Goal: Check status: Check status

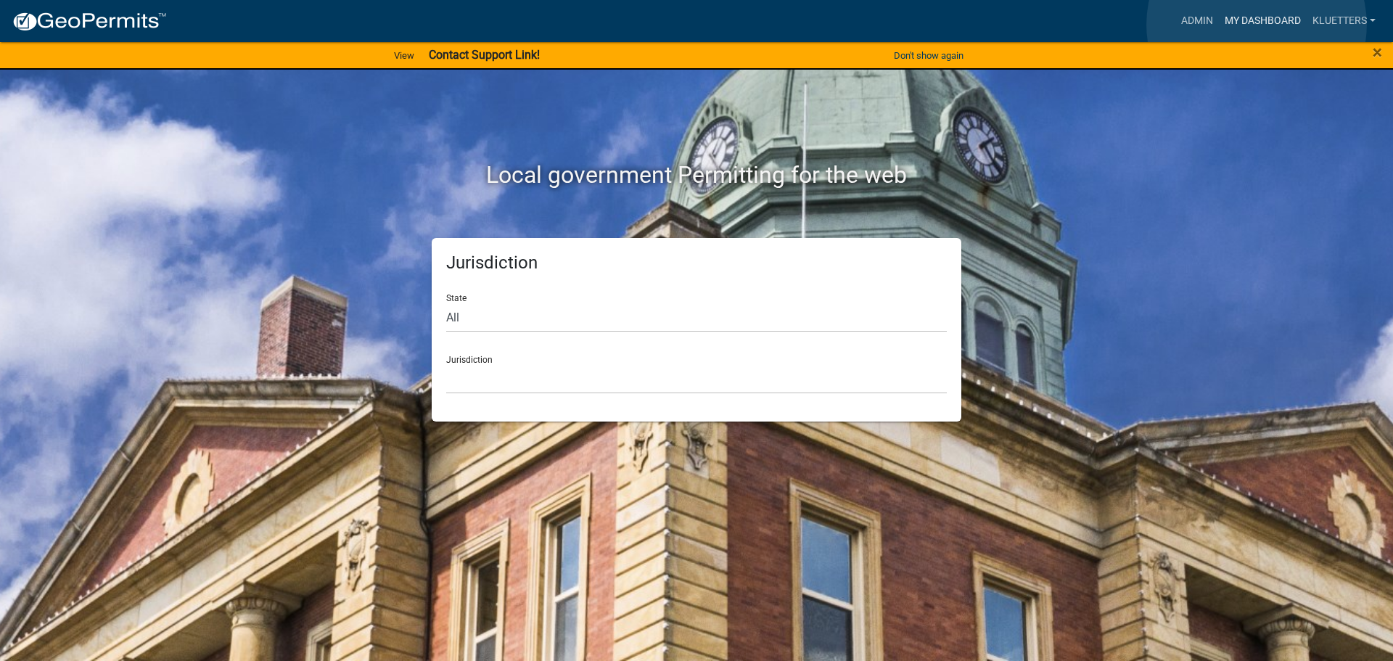
click at [1256, 25] on link "My Dashboard" at bounding box center [1262, 21] width 88 height 28
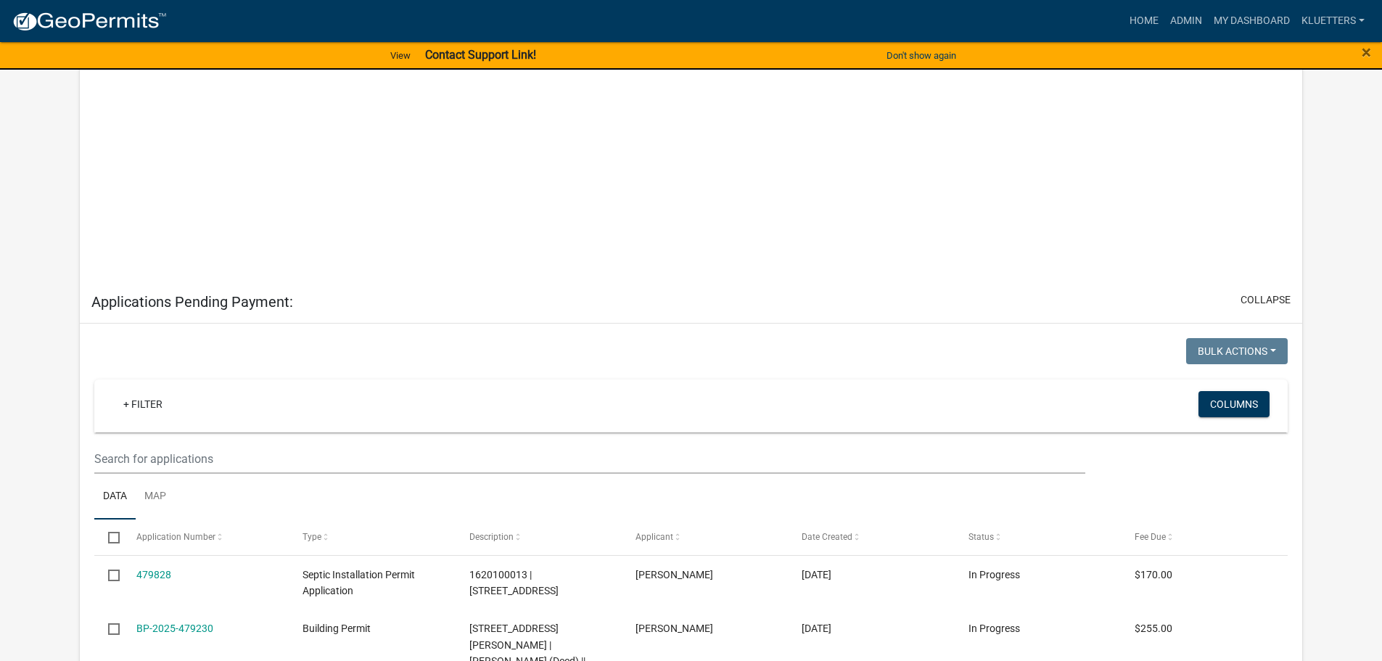
scroll to position [1361, 0]
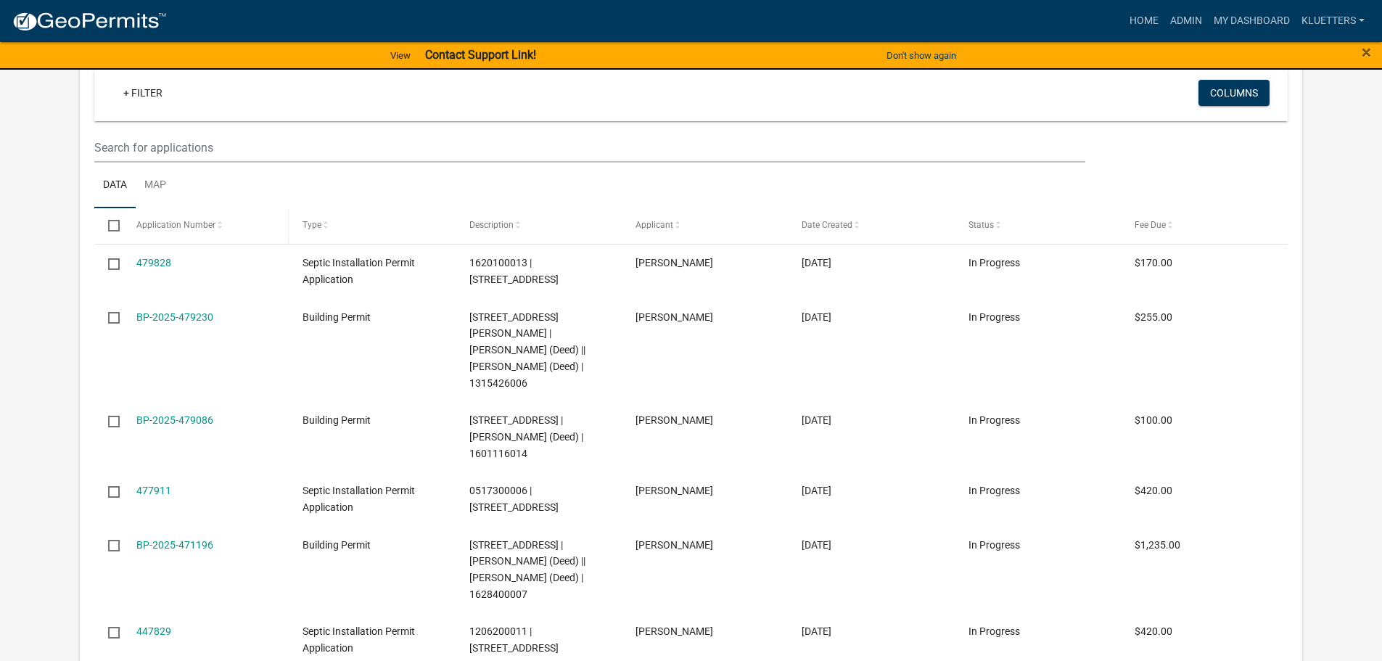
click at [219, 220] on span at bounding box center [219, 225] width 9 height 10
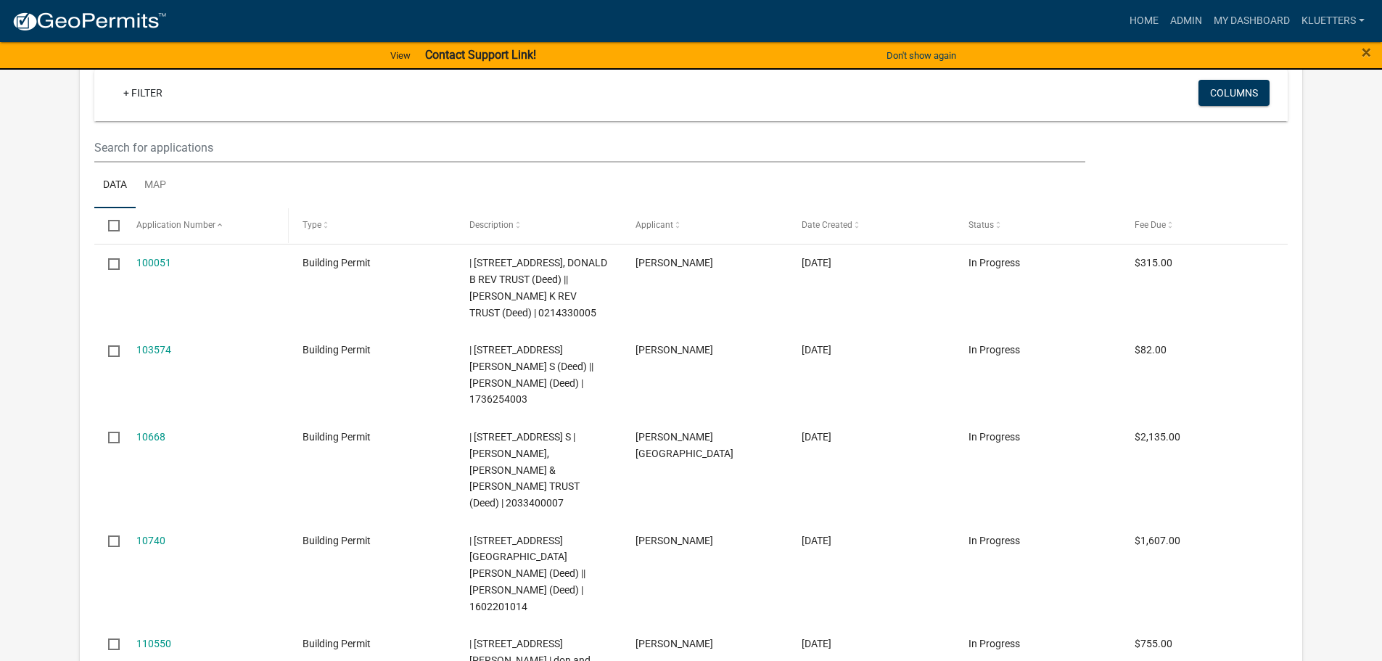
click at [219, 220] on span at bounding box center [219, 225] width 9 height 10
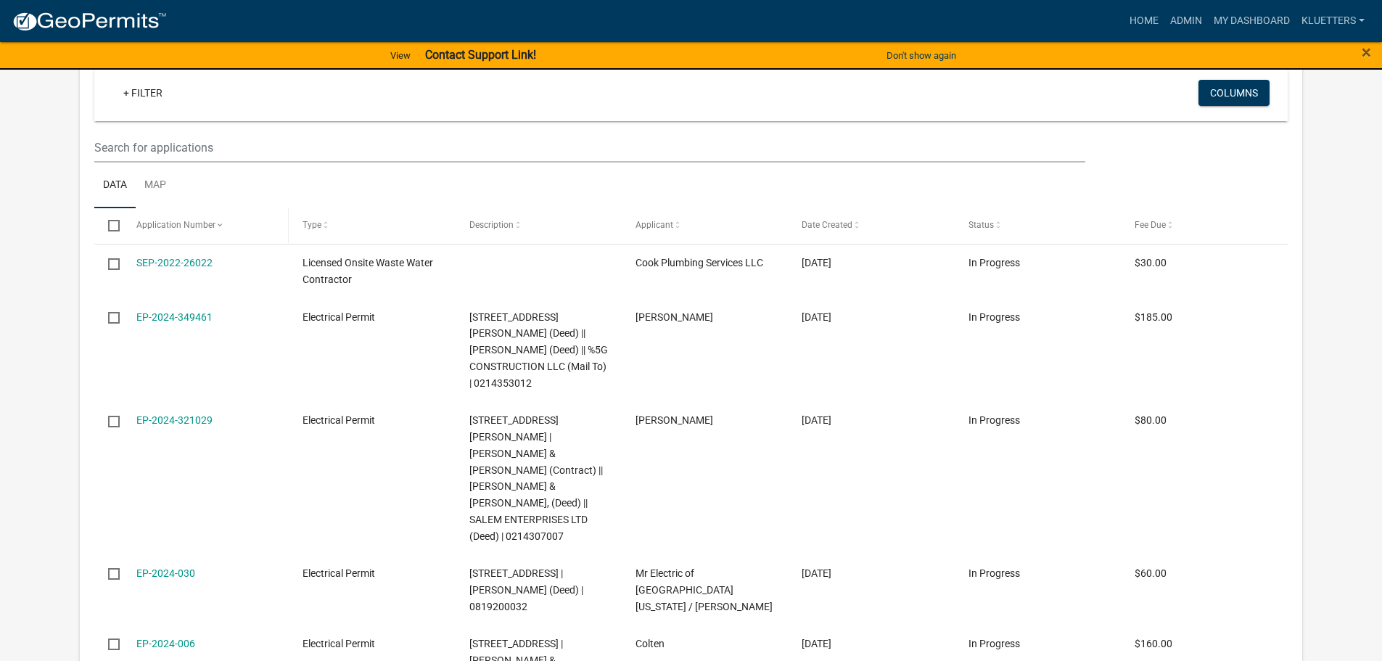
click at [219, 220] on span at bounding box center [219, 225] width 9 height 10
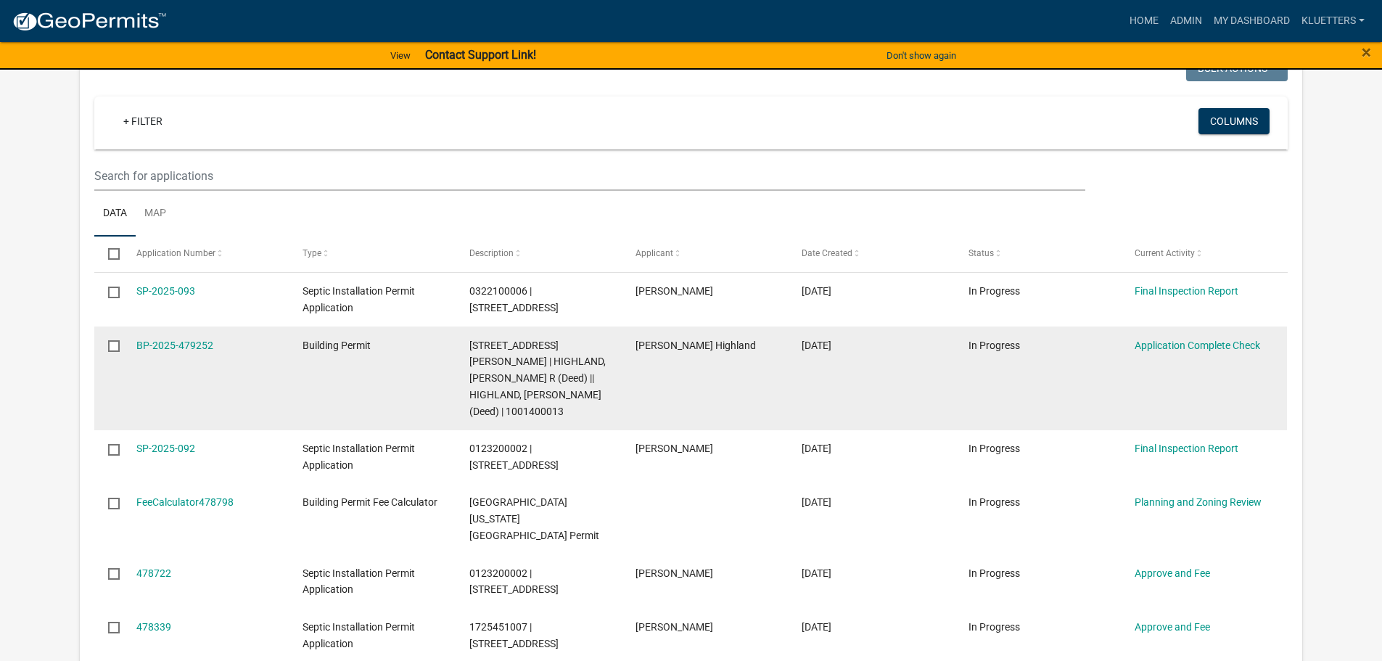
scroll to position [273, 0]
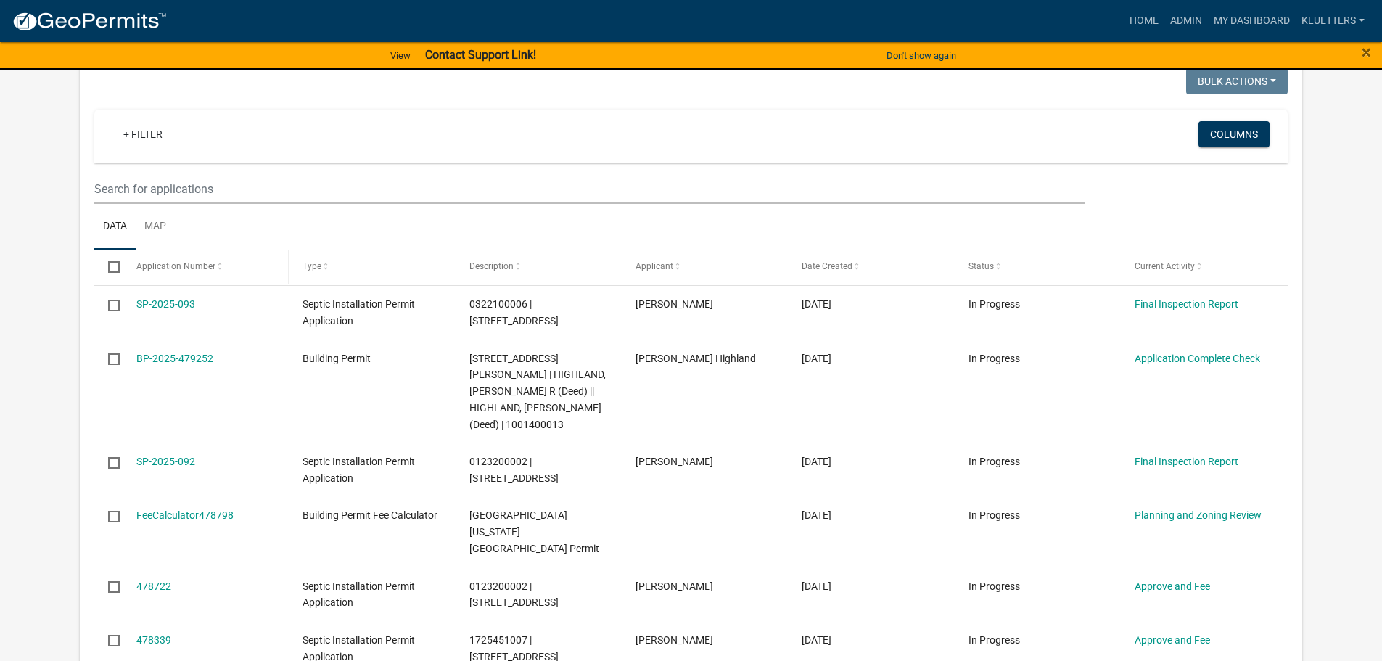
click at [216, 265] on span at bounding box center [219, 267] width 9 height 10
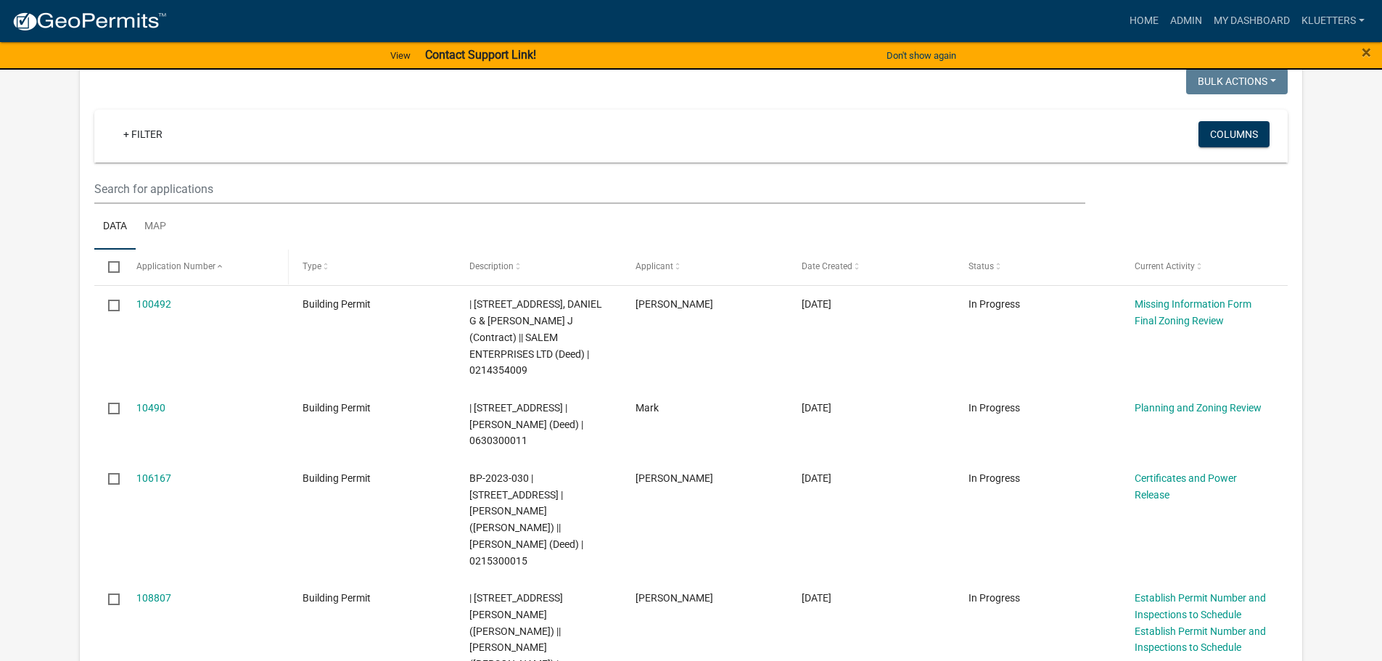
click at [219, 269] on span at bounding box center [219, 267] width 9 height 10
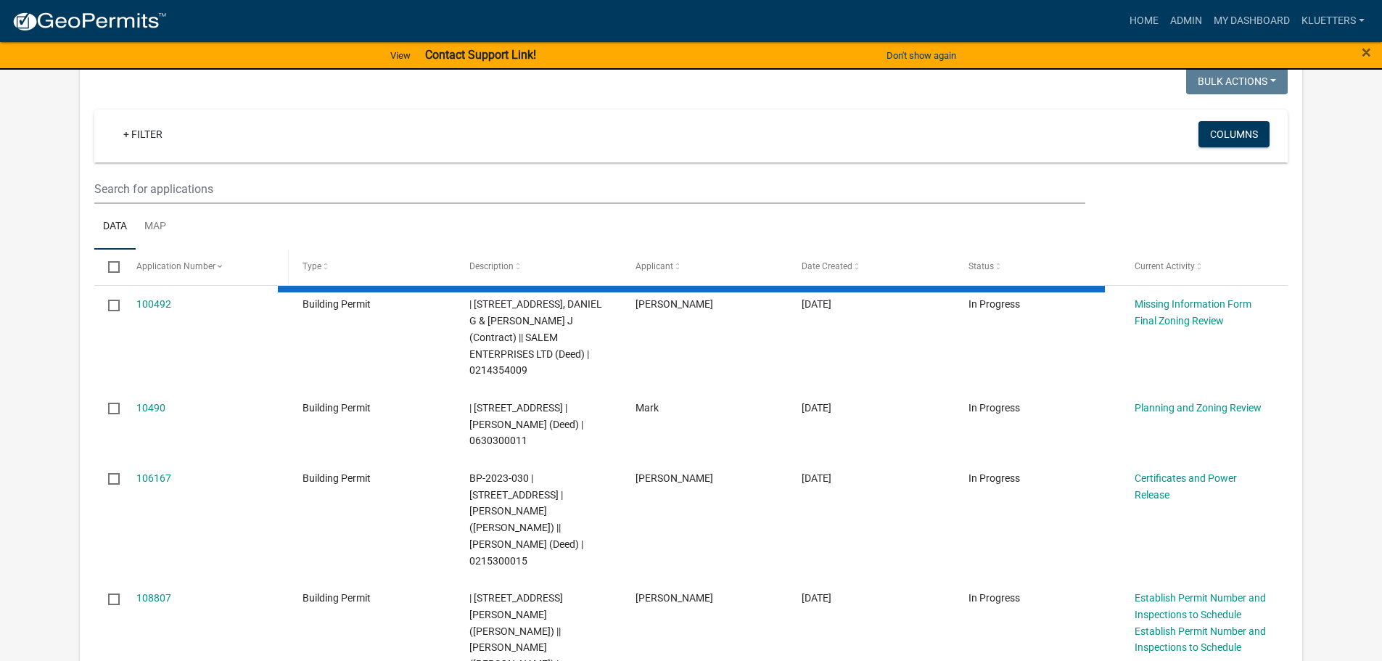
click at [215, 266] on span at bounding box center [219, 267] width 9 height 10
click at [215, 267] on span at bounding box center [219, 267] width 9 height 10
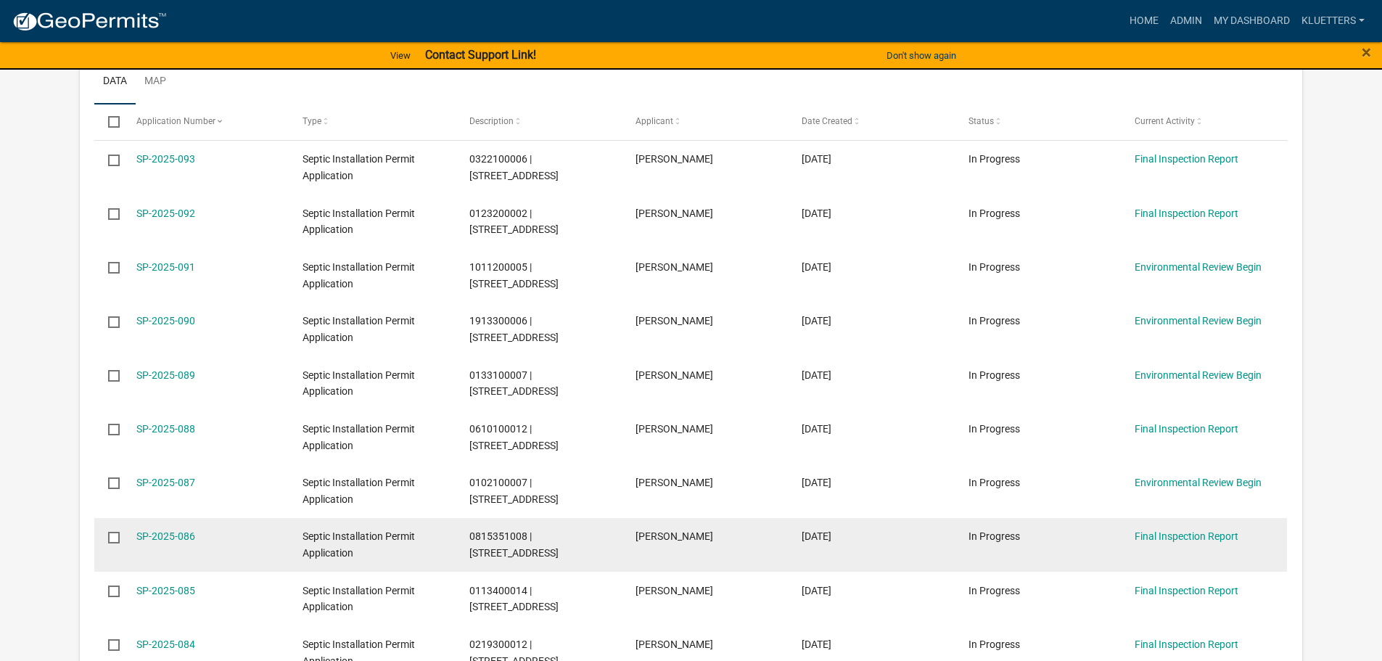
scroll to position [490, 0]
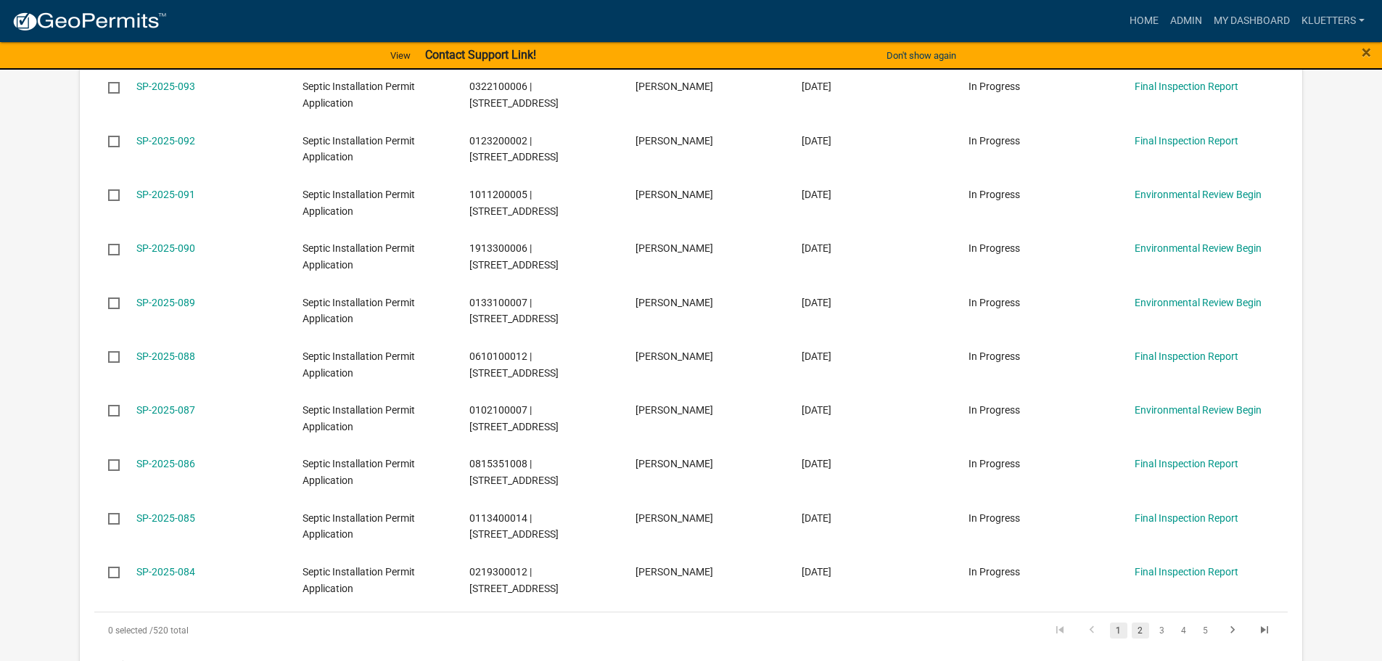
click at [1141, 631] on link "2" at bounding box center [1139, 630] width 17 height 16
